Goal: Task Accomplishment & Management: Manage account settings

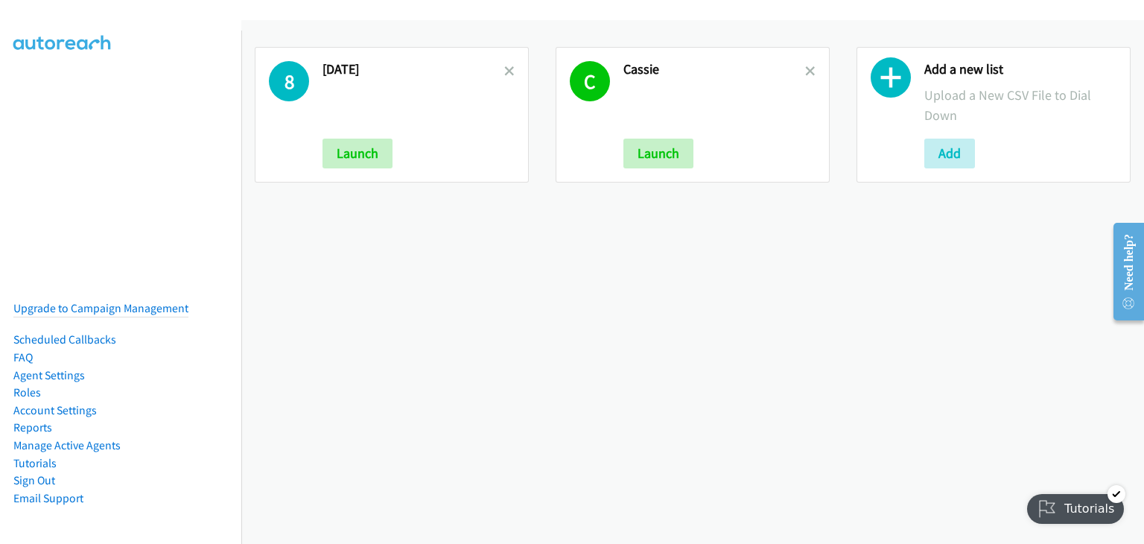
click at [868, 311] on div "8 [DATE] Launch C Cassie Launch Add a new list Upload a New CSV File to Dial Do…" at bounding box center [692, 282] width 903 height 524
click at [61, 368] on link "Agent Settings" at bounding box center [49, 375] width 72 height 14
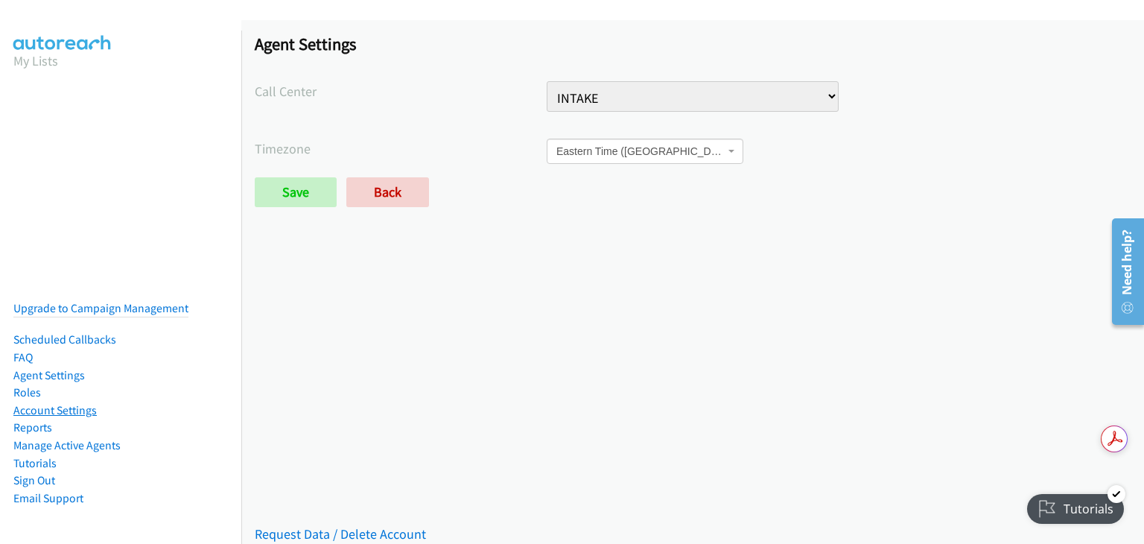
click at [74, 403] on link "Account Settings" at bounding box center [54, 410] width 83 height 14
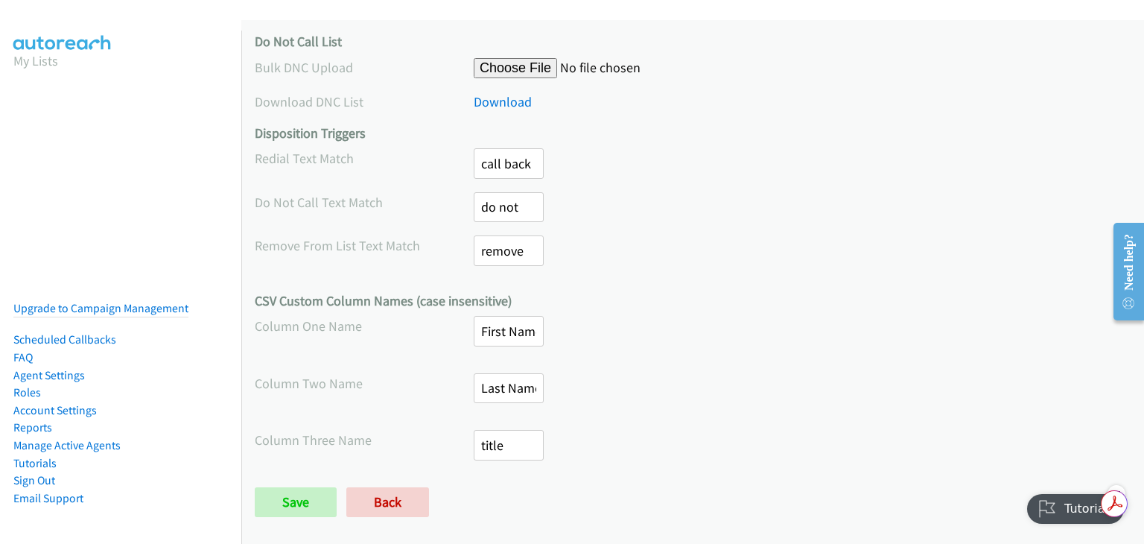
scroll to position [789, 0]
click at [43, 438] on link "Manage Active Agents" at bounding box center [66, 445] width 107 height 14
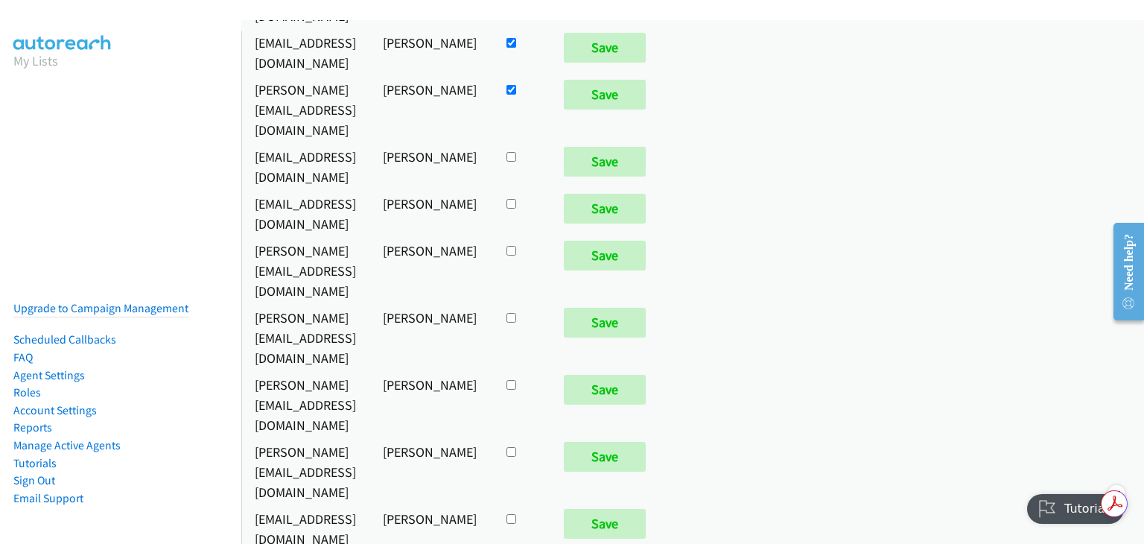
scroll to position [223, 0]
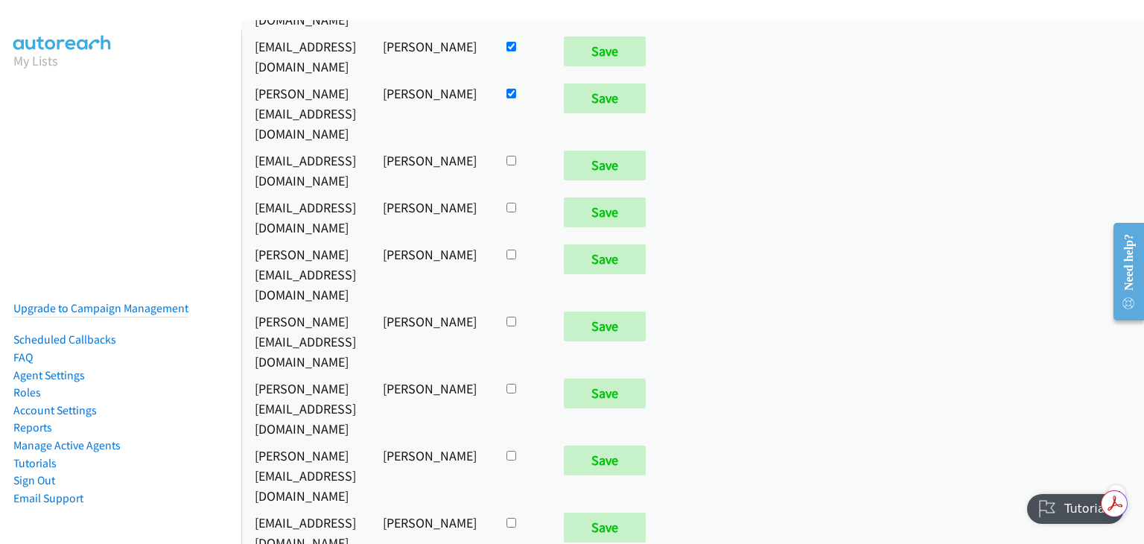
click at [541, 308] on td at bounding box center [520, 341] width 60 height 67
click at [516, 317] on input "checkbox" at bounding box center [512, 322] width 10 height 10
checkbox input "true"
click at [641, 311] on input "Save" at bounding box center [605, 326] width 82 height 30
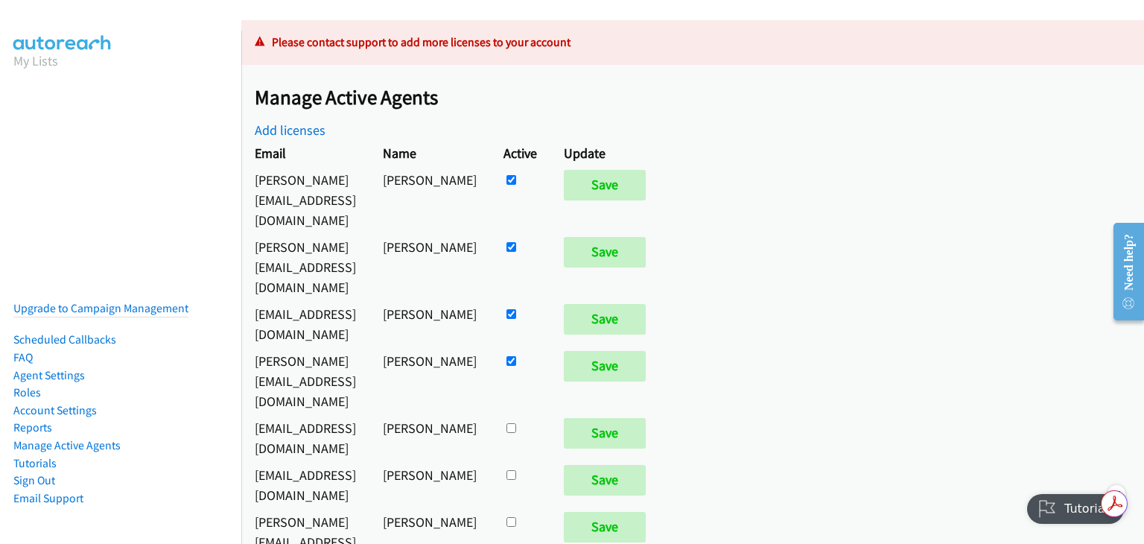
drag, startPoint x: 953, startPoint y: 375, endPoint x: 941, endPoint y: 376, distance: 11.9
click at [953, 375] on div "Please contact support to add more licenses to your account Manage Active Agent…" at bounding box center [692, 282] width 903 height 524
